Goal: Register for event/course

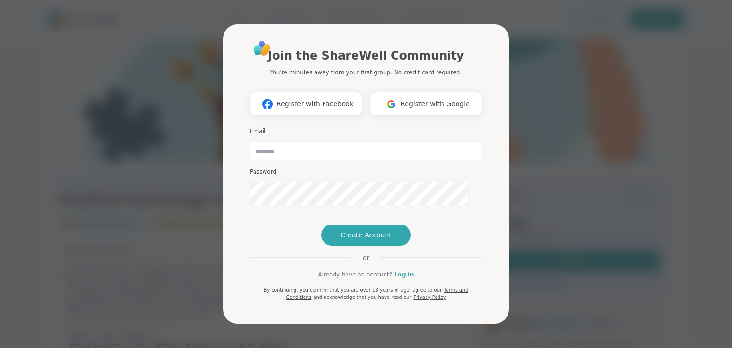
type input "**********"
click at [406, 279] on link "Log in" at bounding box center [404, 274] width 20 height 9
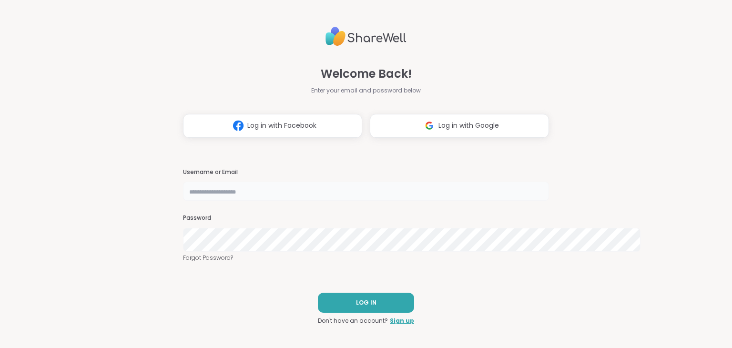
click at [273, 194] on input "text" at bounding box center [366, 191] width 366 height 19
type input "**********"
click at [183, 262] on link "Forgot Password?" at bounding box center [366, 258] width 366 height 9
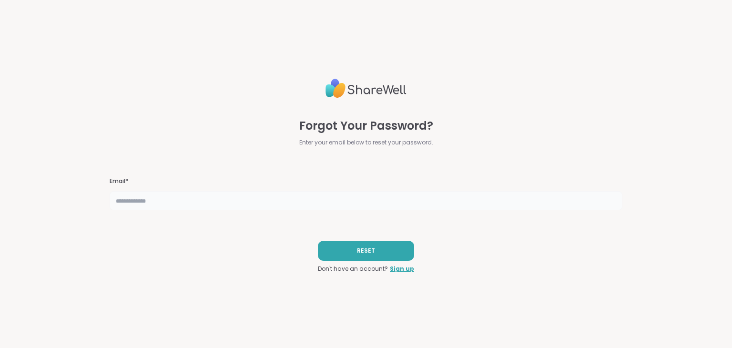
click at [247, 210] on input "text" at bounding box center [366, 200] width 512 height 19
type input "**********"
click at [368, 255] on span "RESET" at bounding box center [366, 250] width 18 height 9
click at [367, 255] on span "RESET" at bounding box center [366, 250] width 18 height 9
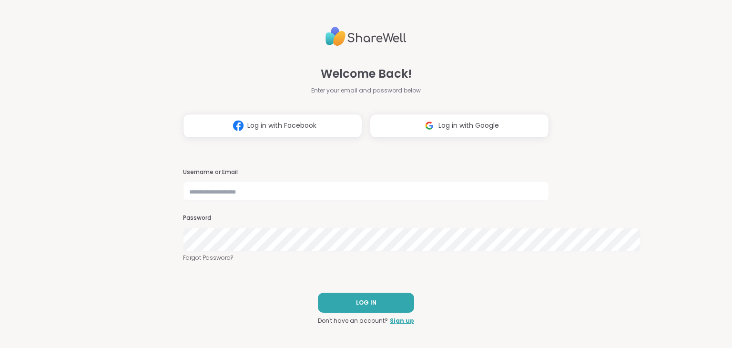
scroll to position [3, 0]
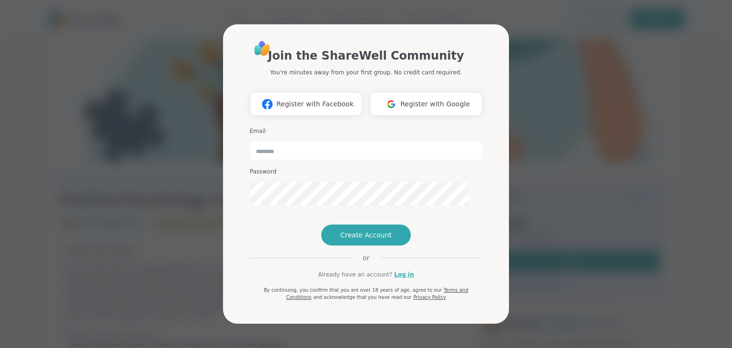
scroll to position [57, 0]
click at [385, 234] on span "Create Account" at bounding box center [365, 235] width 51 height 10
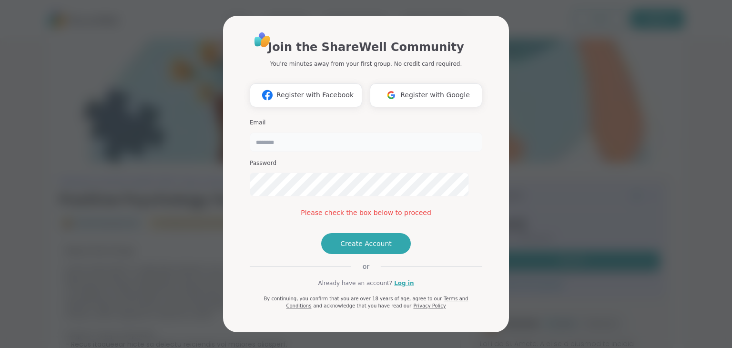
click at [328, 132] on input "email" at bounding box center [366, 141] width 233 height 19
type input "**********"
click at [376, 248] on span "Create Account" at bounding box center [365, 244] width 51 height 10
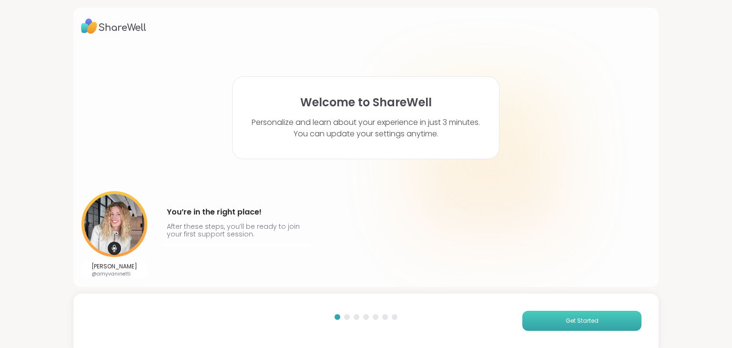
click at [583, 316] on span "Get Started" at bounding box center [582, 320] width 33 height 9
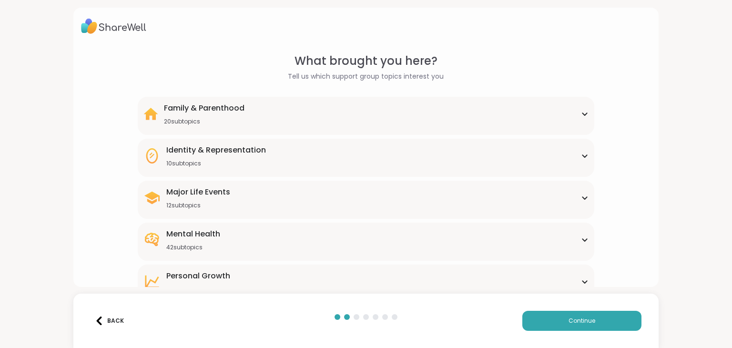
click at [584, 199] on icon at bounding box center [584, 198] width 4 height 2
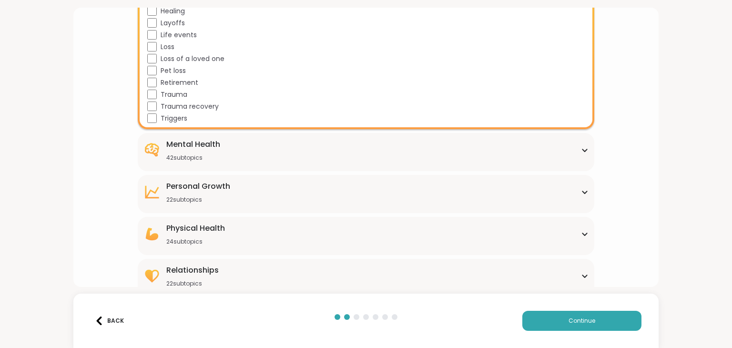
scroll to position [232, 0]
click at [156, 111] on div "Trauma recovery" at bounding box center [367, 106] width 441 height 10
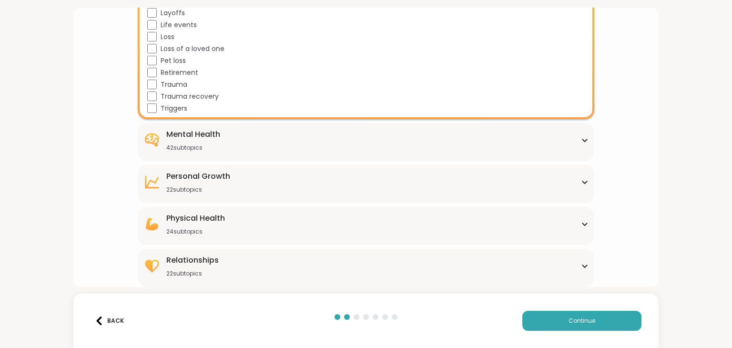
scroll to position [376, 0]
click at [581, 138] on icon at bounding box center [585, 140] width 8 height 5
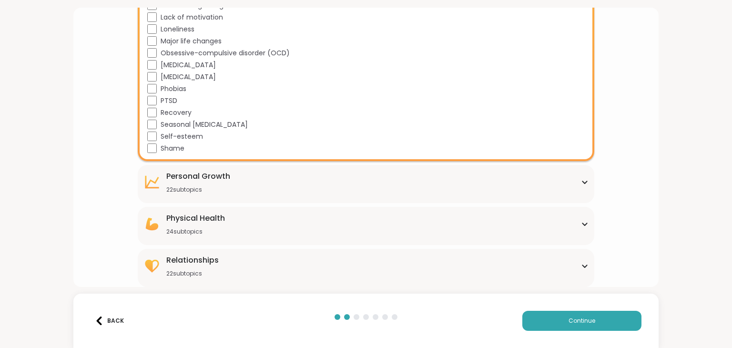
scroll to position [771, 0]
click at [582, 183] on icon at bounding box center [584, 182] width 4 height 2
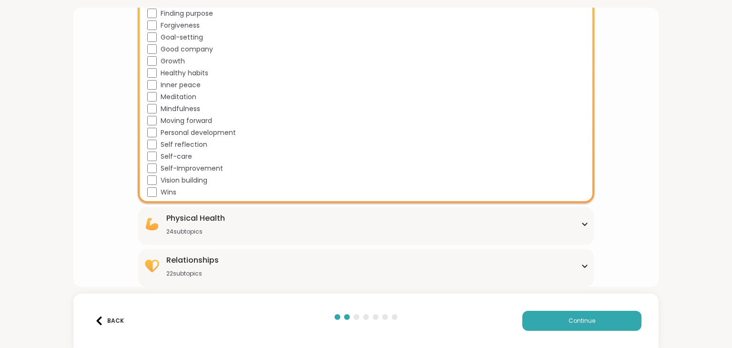
scroll to position [1178, 0]
click at [582, 222] on icon at bounding box center [585, 224] width 8 height 5
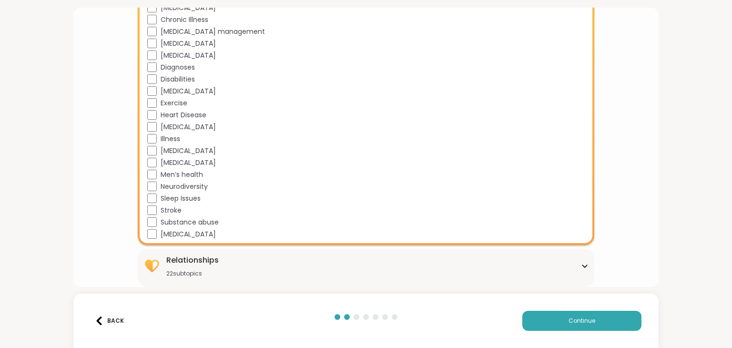
scroll to position [1533, 0]
click at [587, 249] on div "Relationships 22 subtopics Being single Cheating Closure Codependency Dating Di…" at bounding box center [366, 268] width 456 height 38
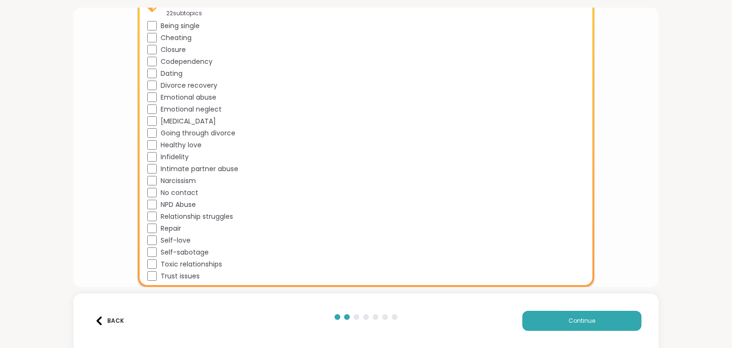
scroll to position [1858, 0]
click at [585, 316] on span "Continue" at bounding box center [582, 320] width 27 height 9
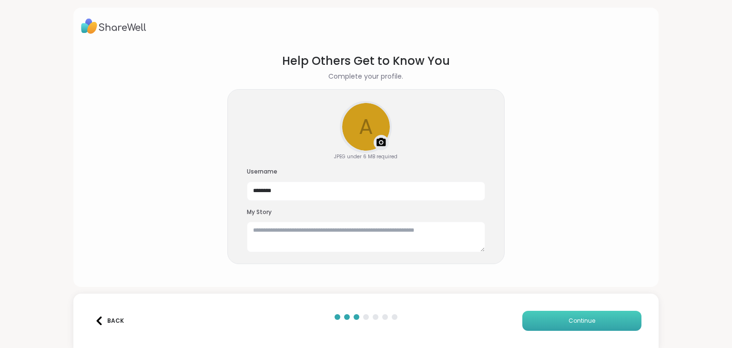
scroll to position [40, 0]
click at [349, 229] on textarea at bounding box center [366, 237] width 238 height 30
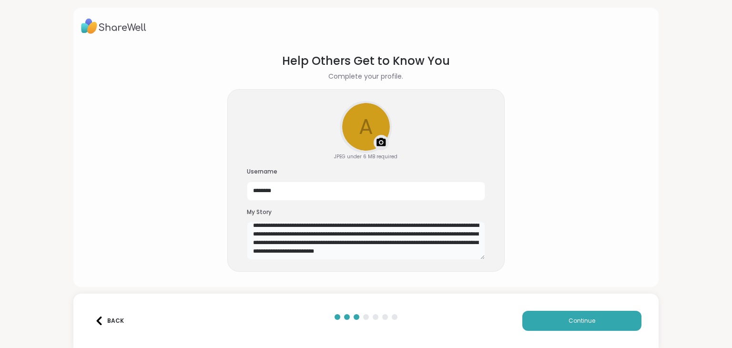
scroll to position [31, 0]
type textarea "**********"
click at [576, 316] on span "Continue" at bounding box center [582, 320] width 27 height 9
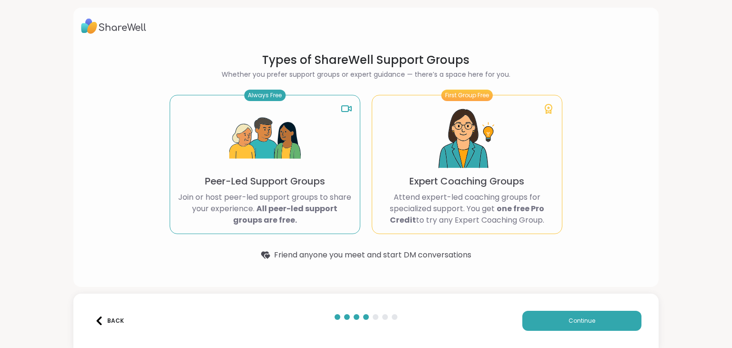
click at [315, 145] on div "Always Free Peer-Led Support Groups Join or host peer-led support groups to sha…" at bounding box center [265, 164] width 191 height 139
click at [263, 90] on div "Always Free" at bounding box center [264, 95] width 41 height 11
click at [321, 213] on div "Always Free Peer-Led Support Groups Join or host peer-led support groups to sha…" at bounding box center [265, 164] width 191 height 139
click at [580, 316] on span "Continue" at bounding box center [582, 320] width 27 height 9
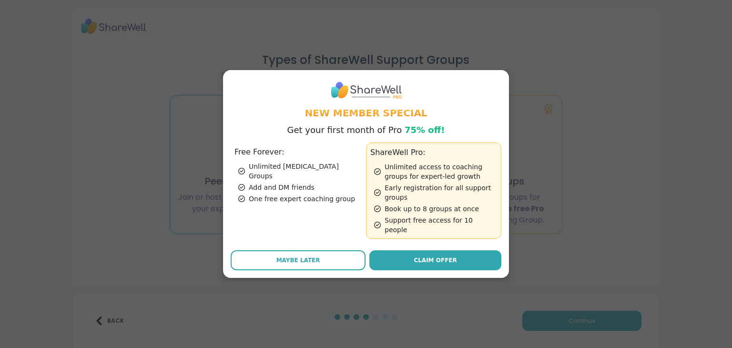
click at [349, 239] on div "Free Forever: Unlimited [MEDICAL_DATA] Groups Add and DM friends One free exper…" at bounding box center [298, 190] width 135 height 96
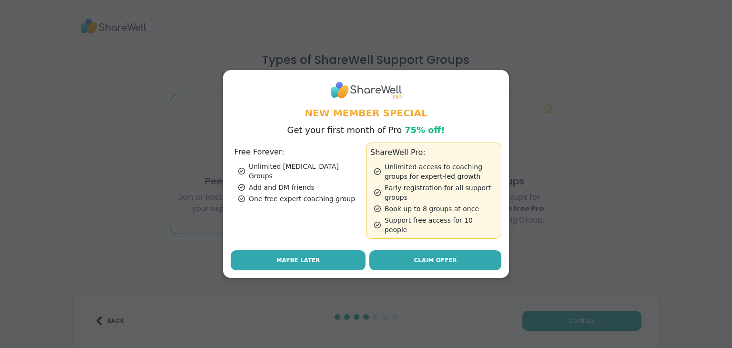
click at [336, 270] on button "Maybe Later" at bounding box center [298, 260] width 135 height 20
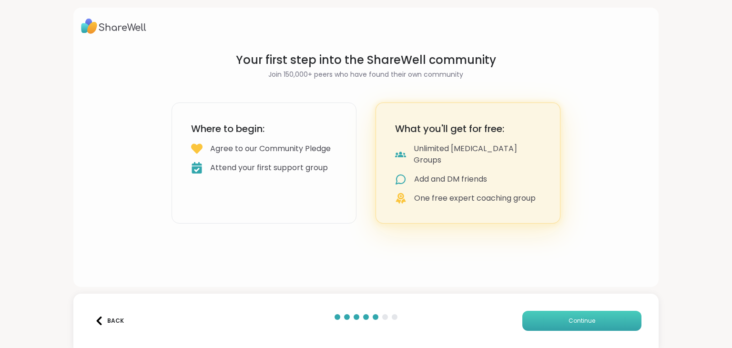
click at [569, 316] on span "Continue" at bounding box center [582, 320] width 27 height 9
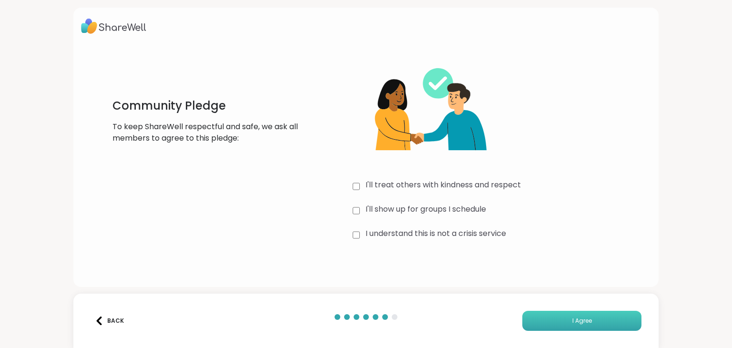
click at [572, 316] on span "I Agree" at bounding box center [582, 320] width 20 height 9
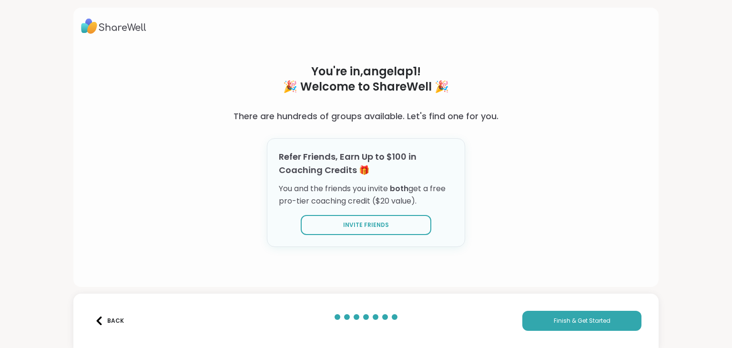
scroll to position [31, 0]
click at [586, 316] on span "Finish & Get Started" at bounding box center [582, 320] width 57 height 9
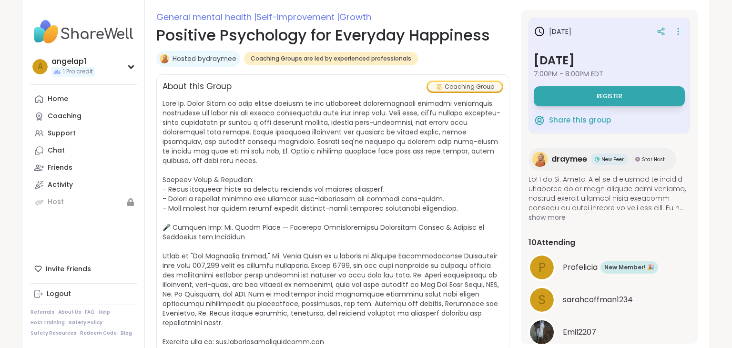
scroll to position [128, 0]
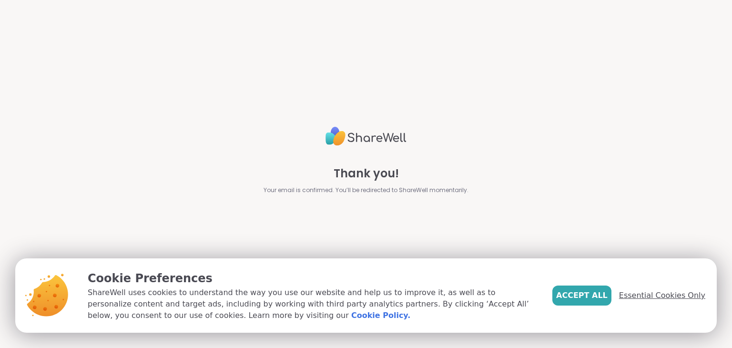
click at [676, 290] on span "Essential Cookies Only" at bounding box center [662, 295] width 86 height 11
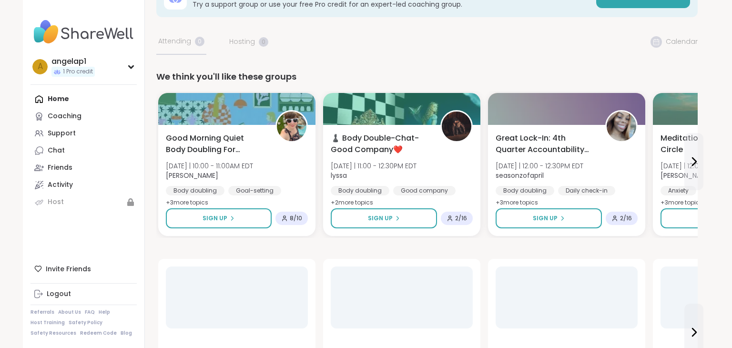
scroll to position [39, 0]
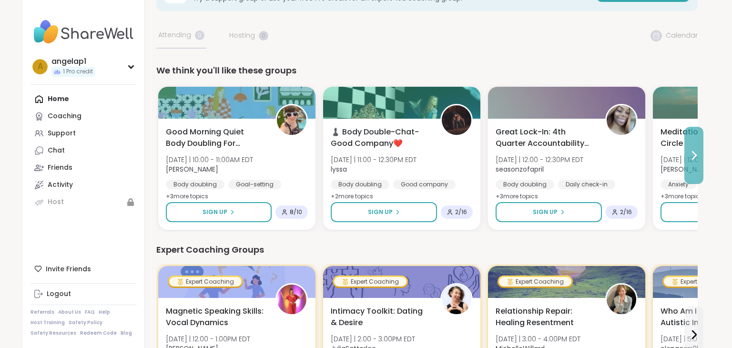
click at [700, 161] on icon at bounding box center [693, 155] width 11 height 11
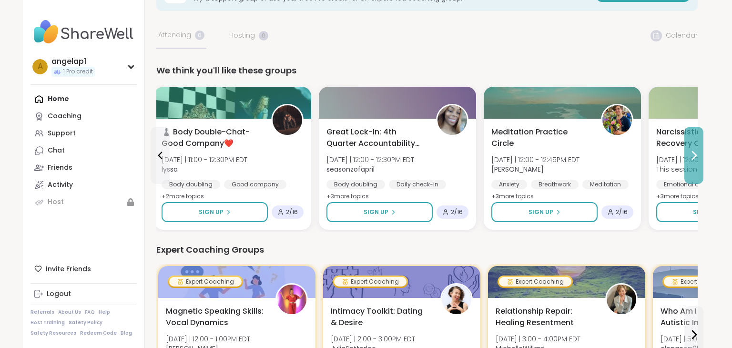
click at [700, 161] on icon at bounding box center [693, 155] width 11 height 11
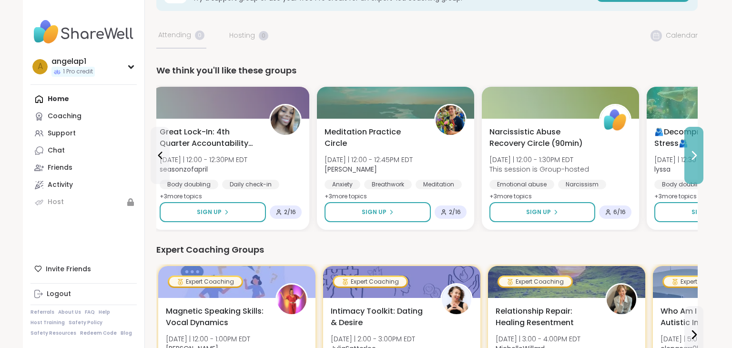
click at [700, 161] on icon at bounding box center [693, 155] width 11 height 11
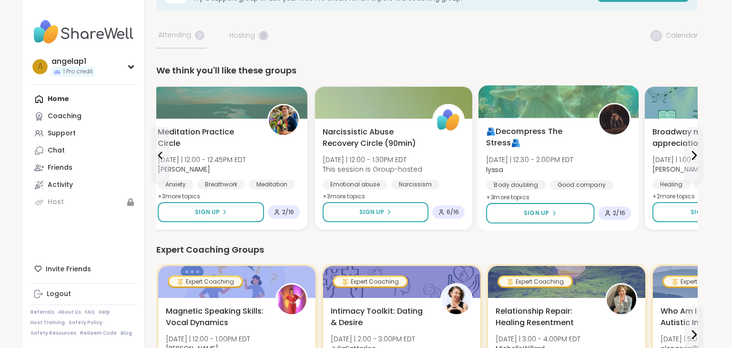
click at [529, 201] on span "+ 3 more topic s" at bounding box center [507, 197] width 43 height 8
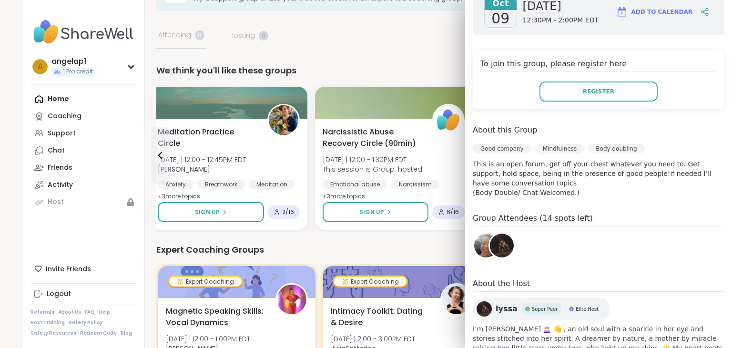
scroll to position [151, 0]
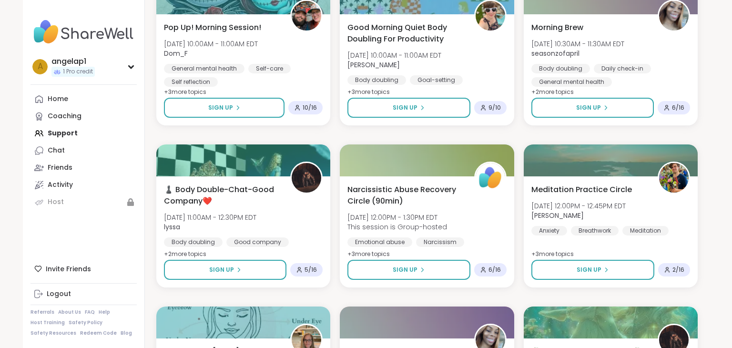
scroll to position [360, 0]
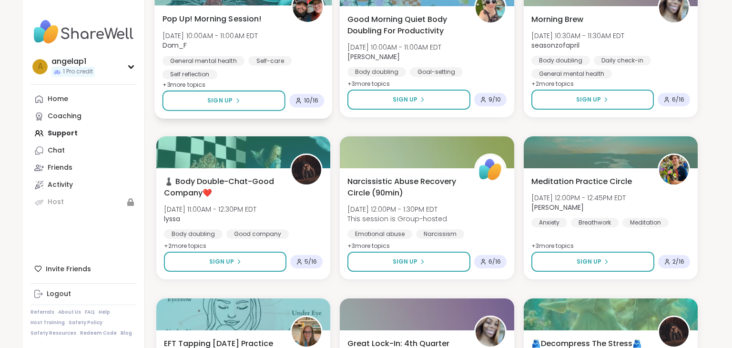
click at [206, 88] on span "+ 3 more topic s" at bounding box center [184, 85] width 43 height 8
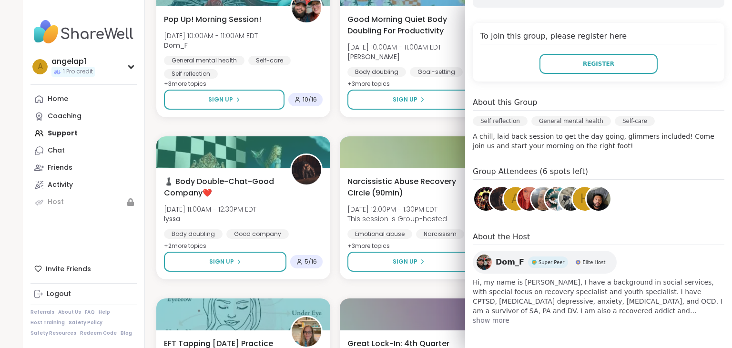
scroll to position [195, 0]
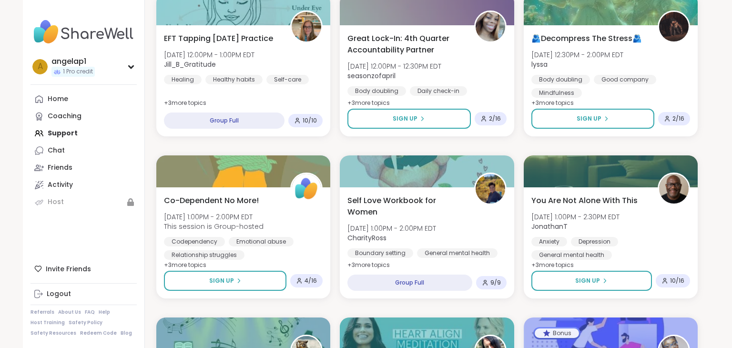
scroll to position [677, 0]
